Goal: Transaction & Acquisition: Book appointment/travel/reservation

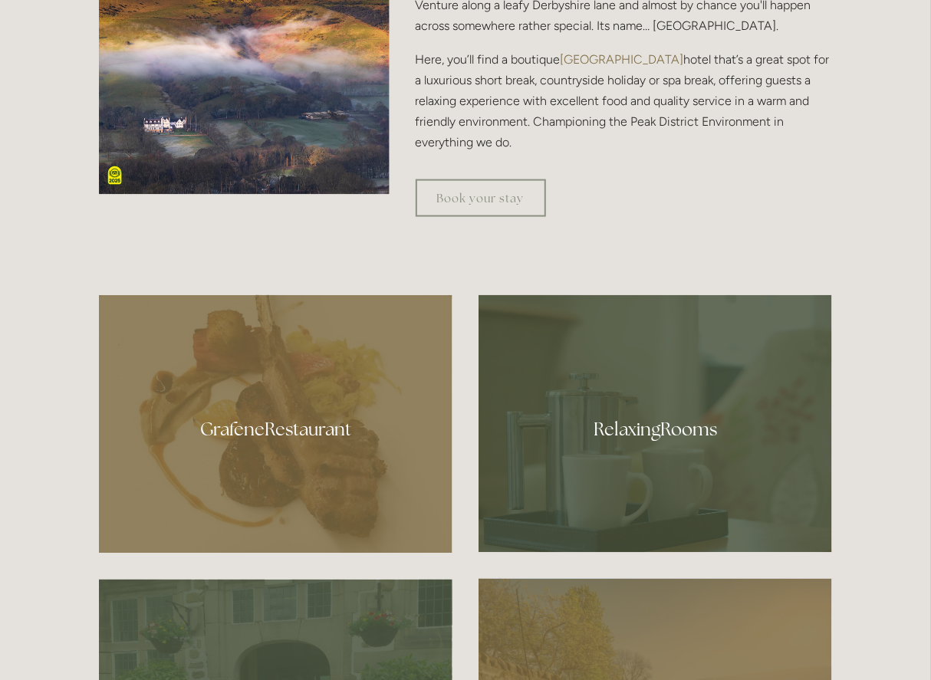
scroll to position [844, 0]
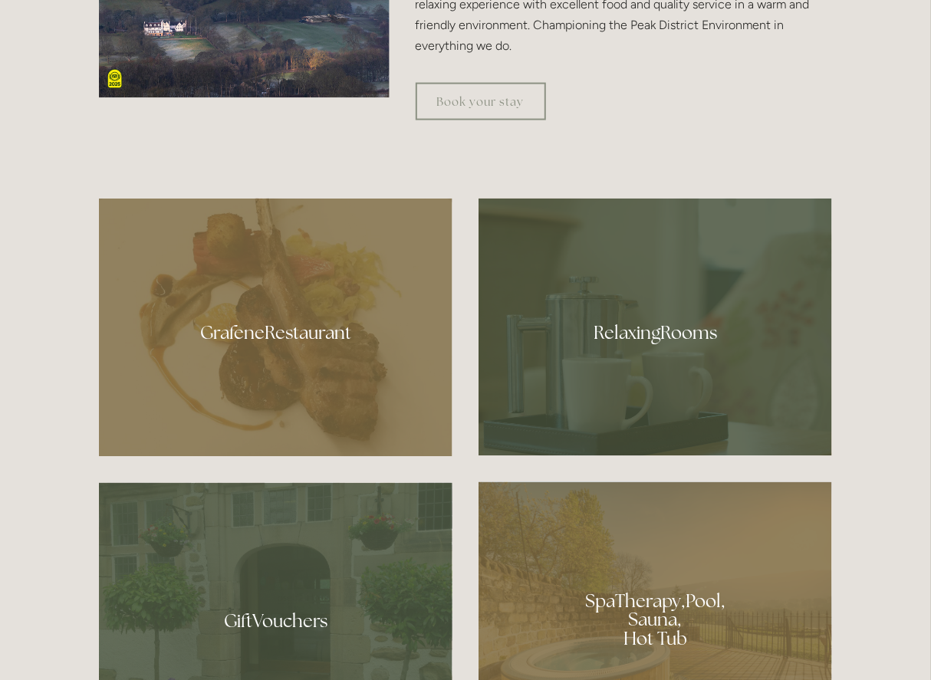
click at [257, 336] on div at bounding box center [276, 328] width 354 height 259
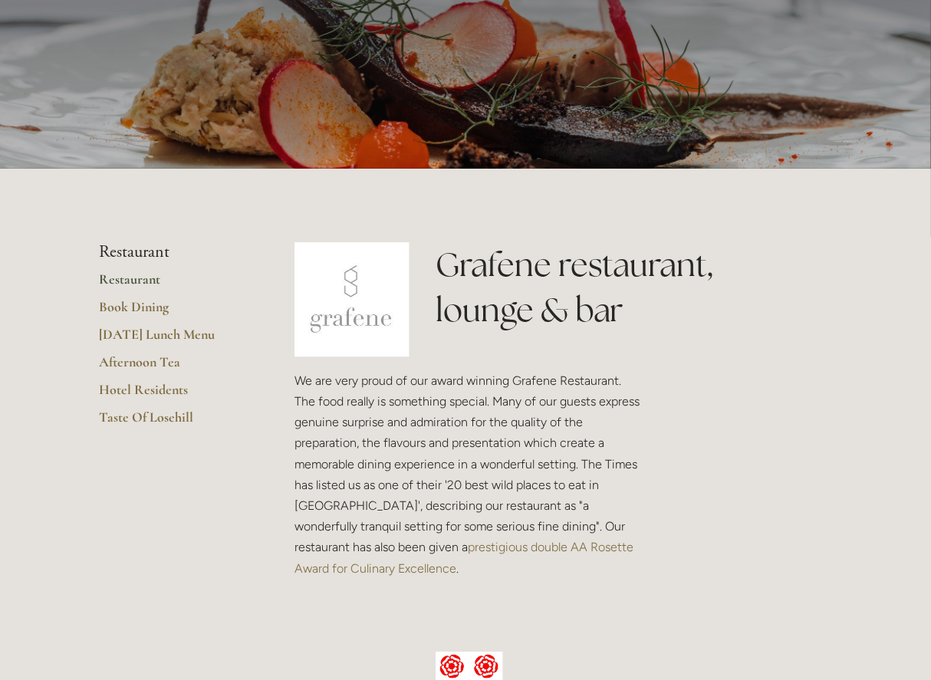
scroll to position [77, 0]
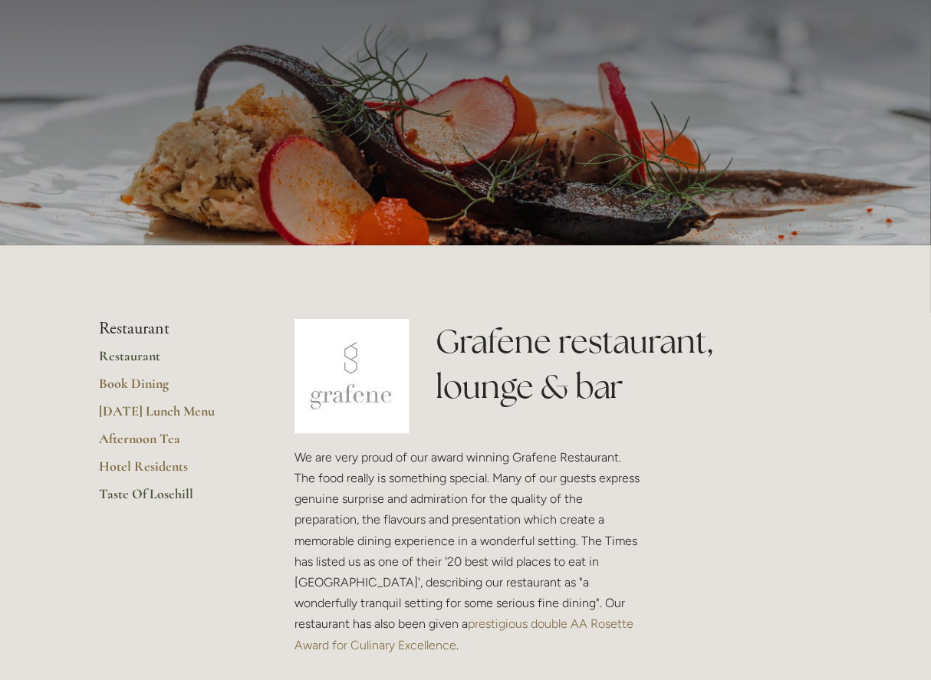
click at [160, 492] on link "Taste Of Losehill" at bounding box center [172, 500] width 147 height 28
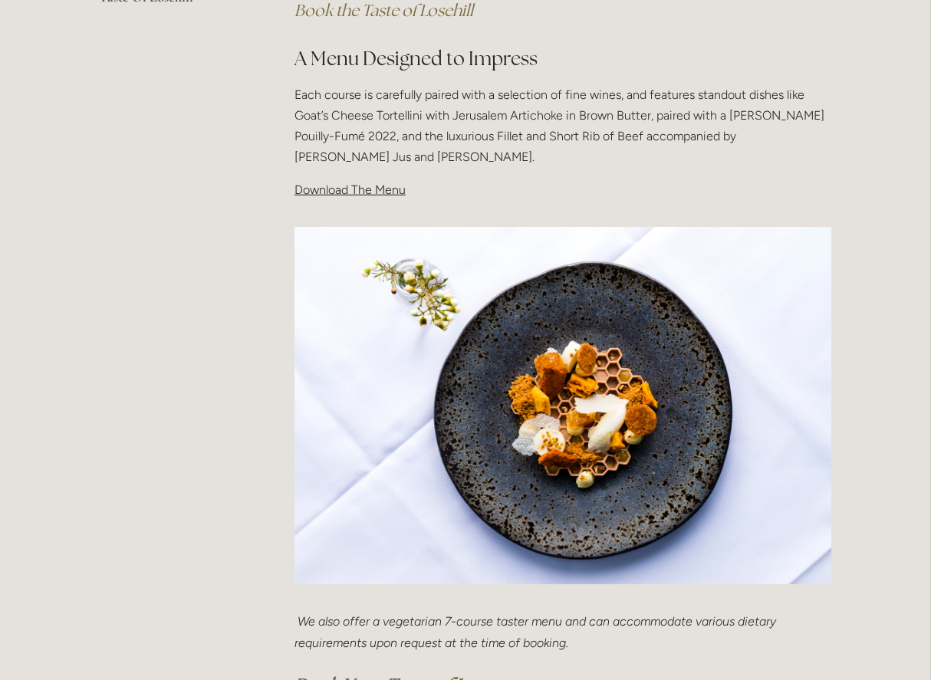
scroll to position [460, 0]
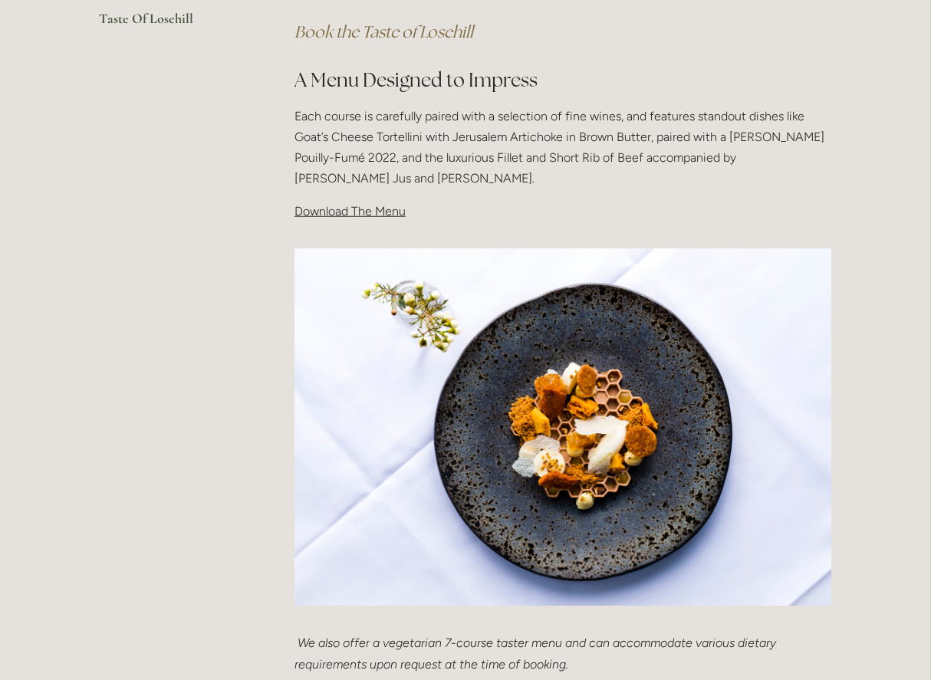
click at [390, 209] on span "Download The Menu" at bounding box center [350, 211] width 111 height 15
click at [339, 216] on span "Download The Menu" at bounding box center [350, 211] width 111 height 15
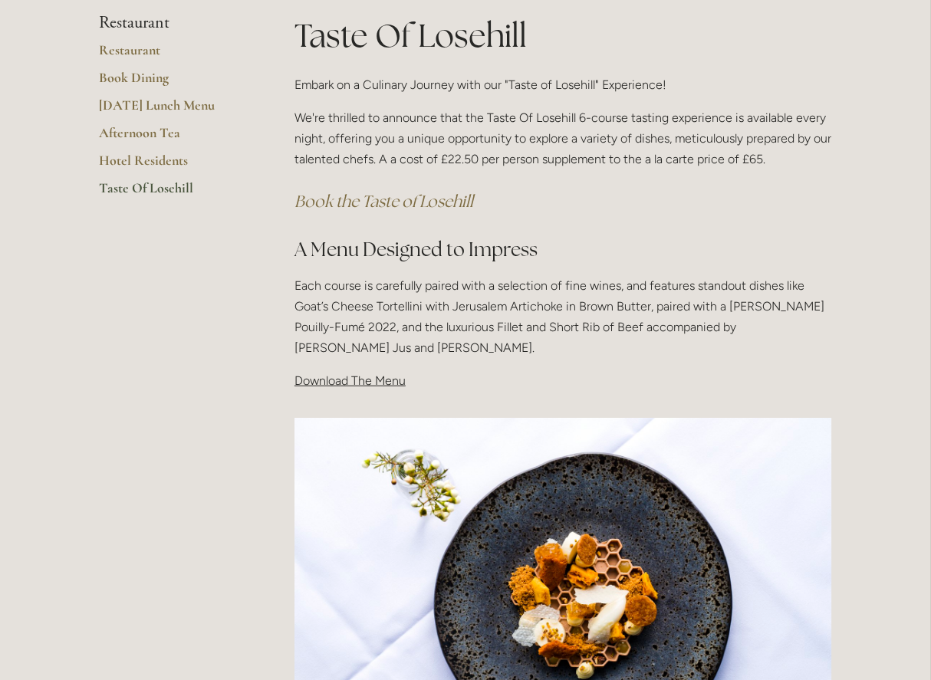
scroll to position [0, 0]
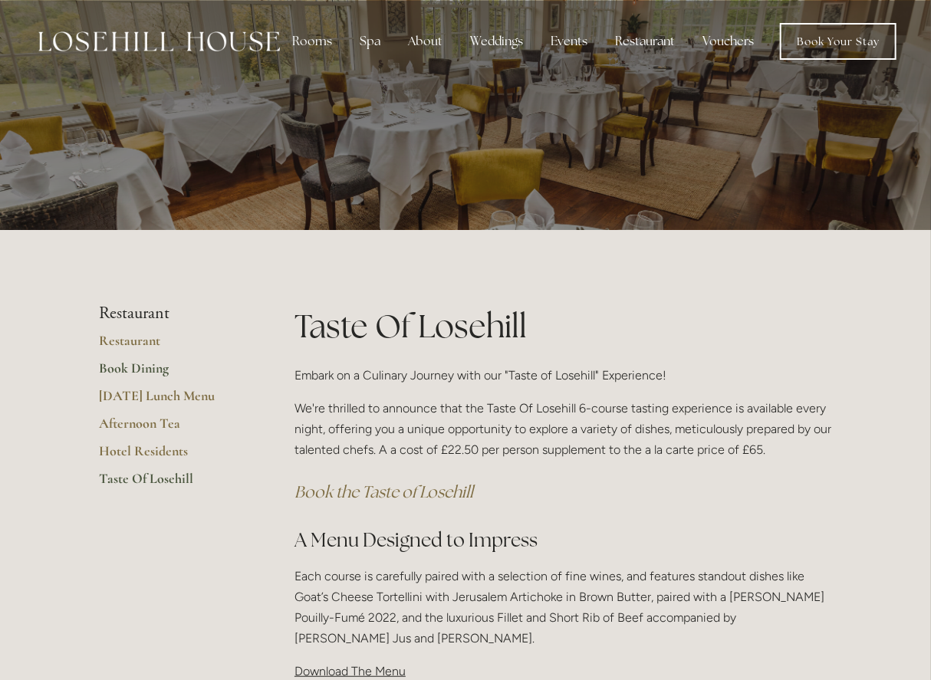
click at [158, 371] on link "Book Dining" at bounding box center [172, 374] width 147 height 28
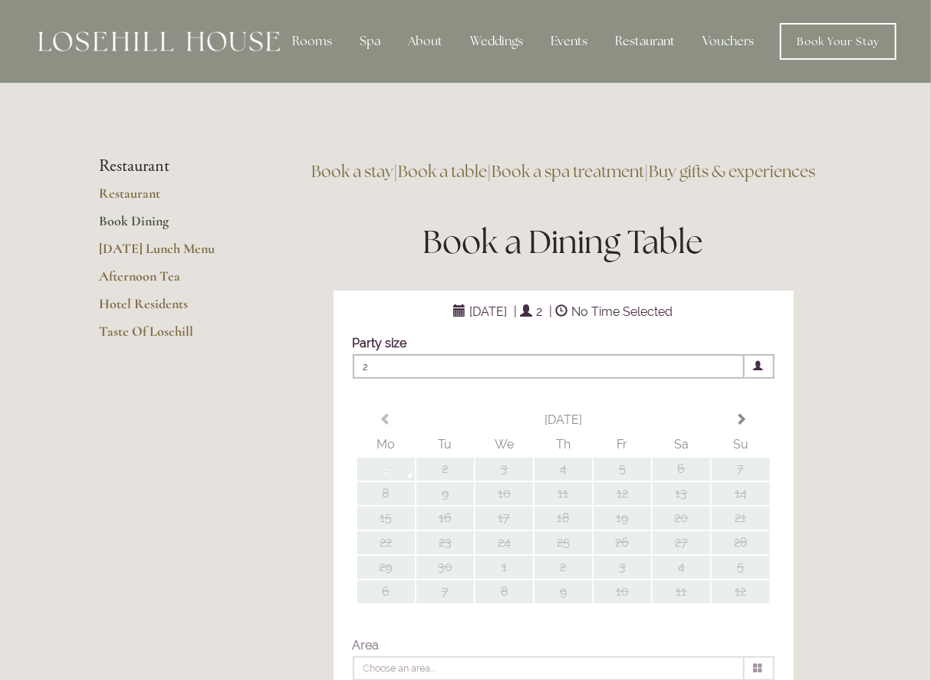
scroll to position [153, 0]
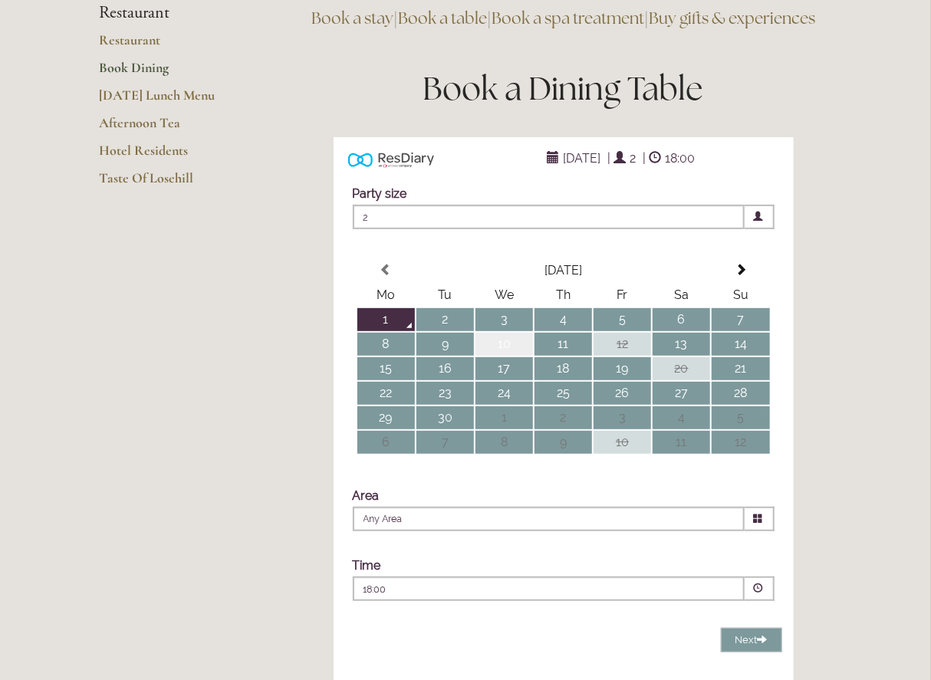
click at [515, 356] on td "10" at bounding box center [505, 344] width 58 height 23
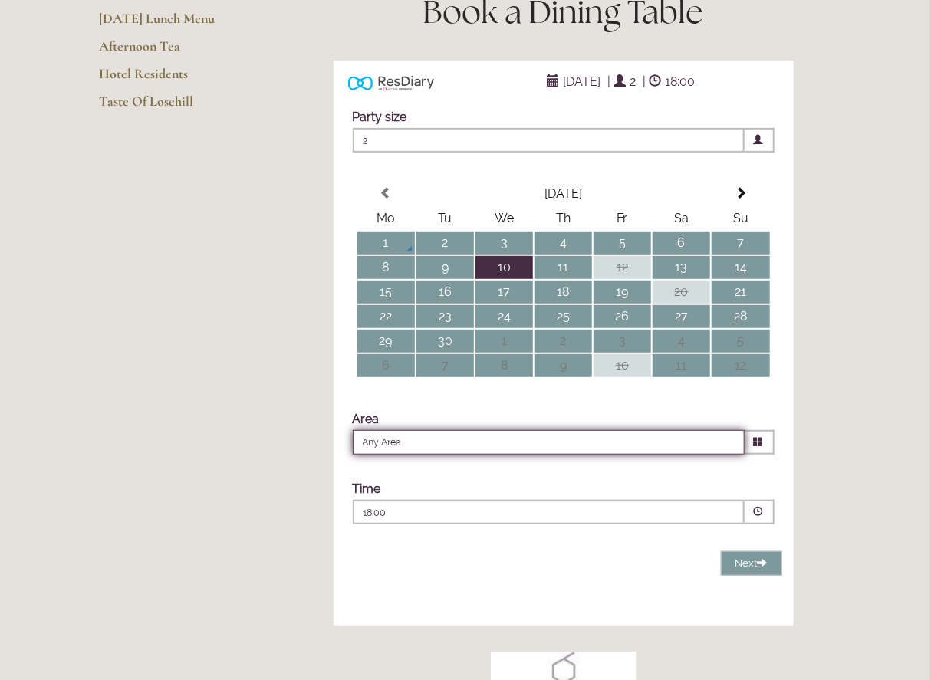
click at [579, 455] on input "Any Area" at bounding box center [549, 442] width 392 height 25
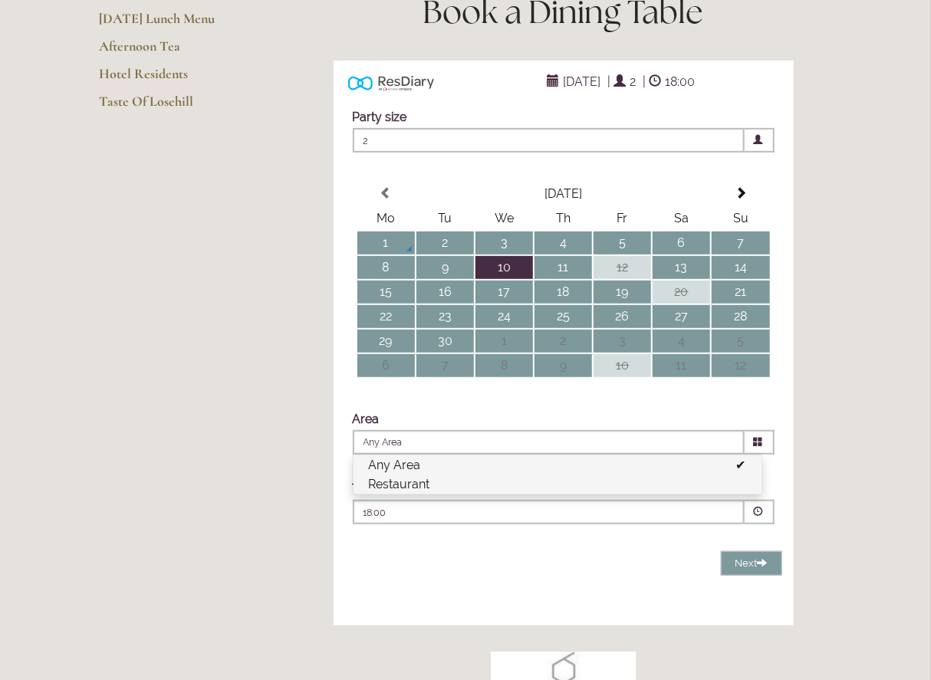
click at [427, 494] on li "Restaurant" at bounding box center [558, 484] width 408 height 19
type input "Restaurant"
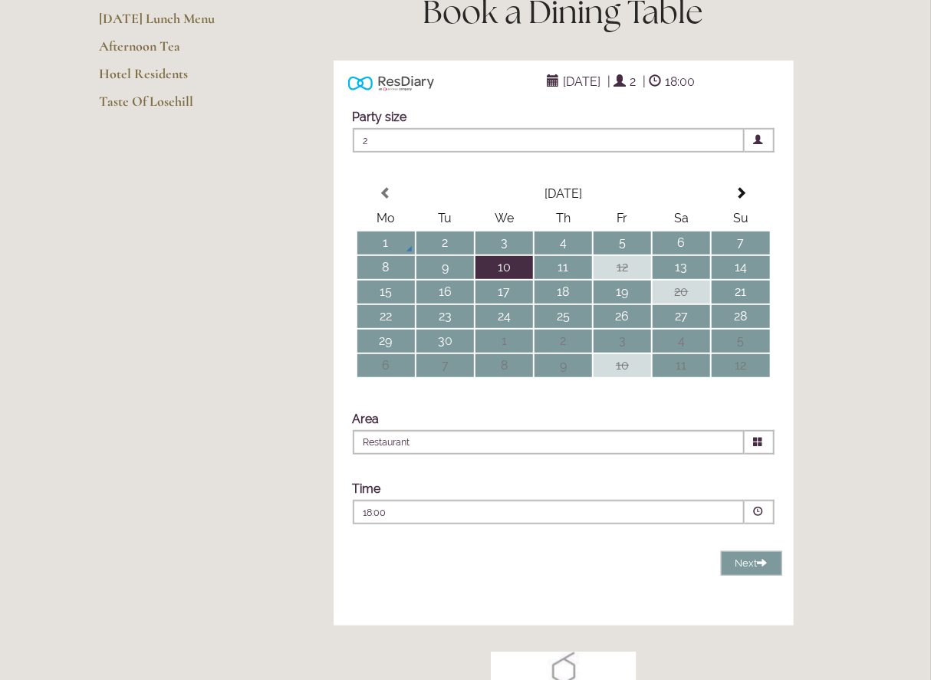
click at [675, 527] on div "18:00 Combined Shape Join Standby List" at bounding box center [549, 516] width 371 height 21
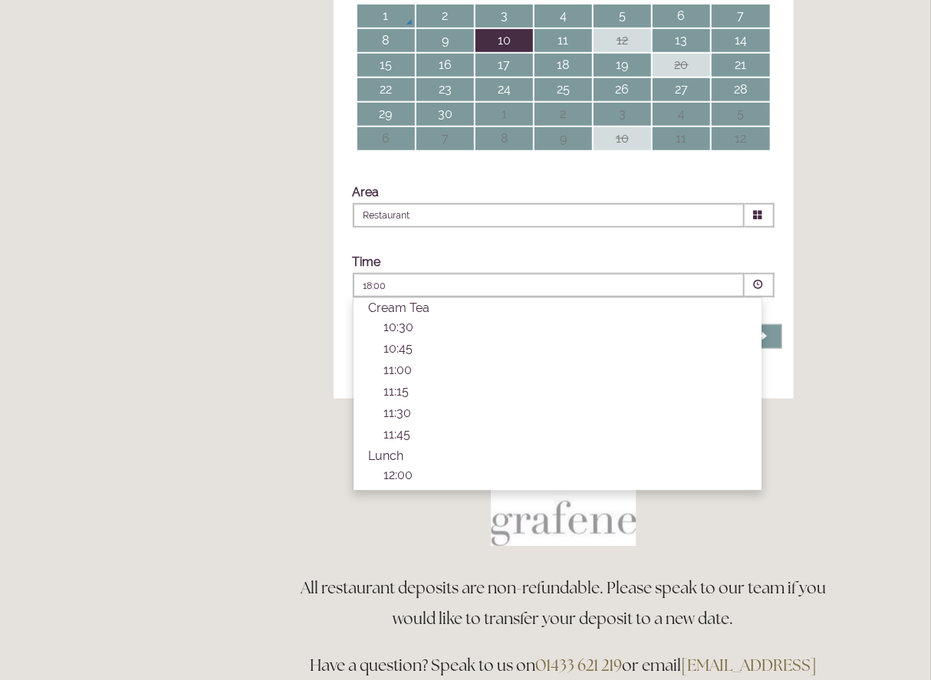
scroll to position [460, 0]
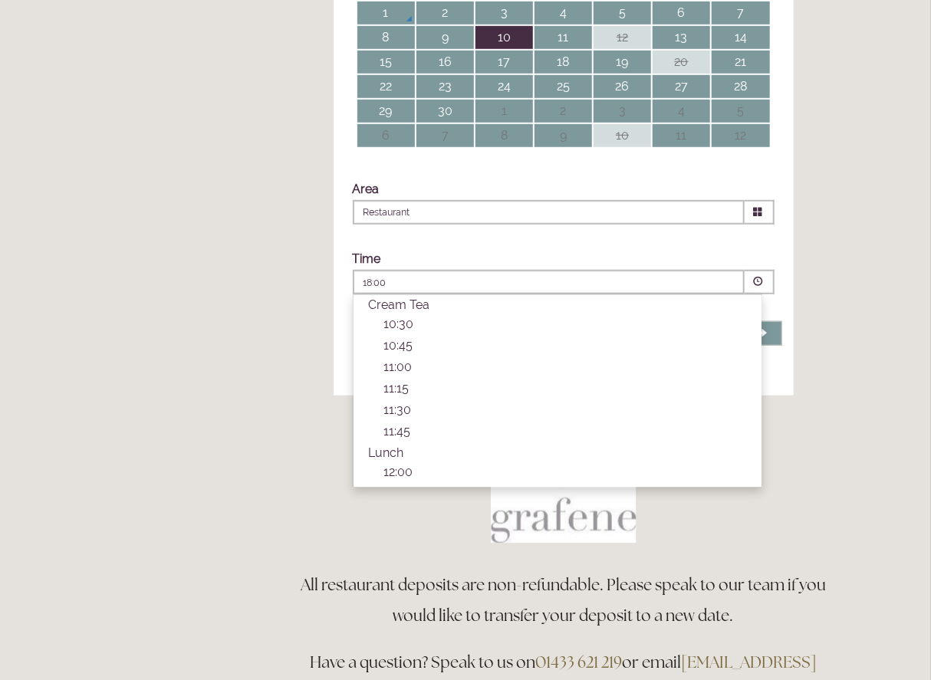
click at [142, 452] on main "Restaurant Restaurant Book Dining Sunday Lunch Menu Afternoon Tea Hotel Residen…" at bounding box center [465, 209] width 782 height 1173
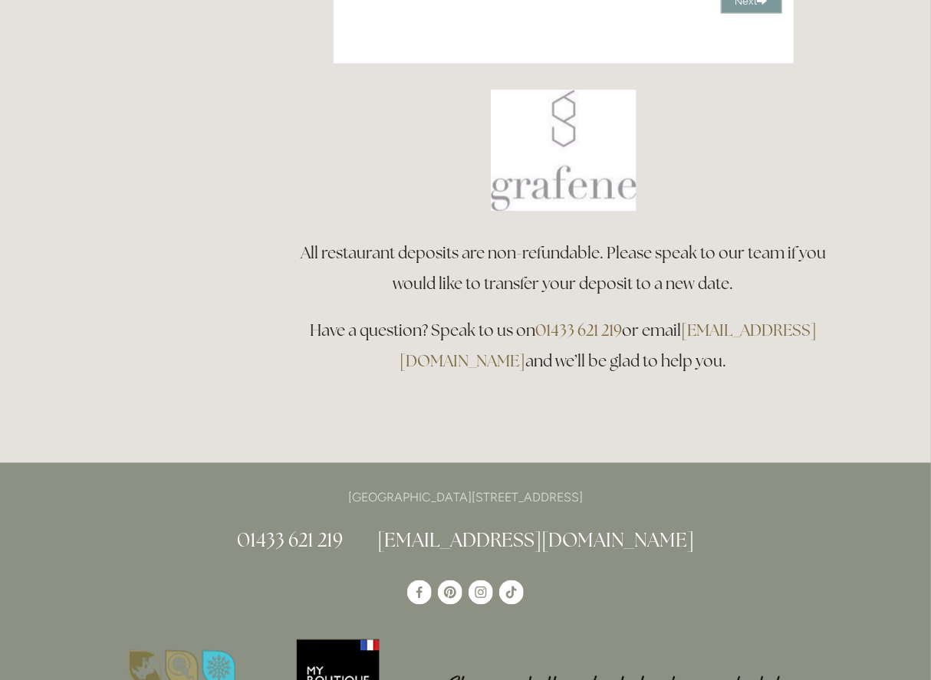
scroll to position [844, 0]
